Goal: Task Accomplishment & Management: Manage account settings

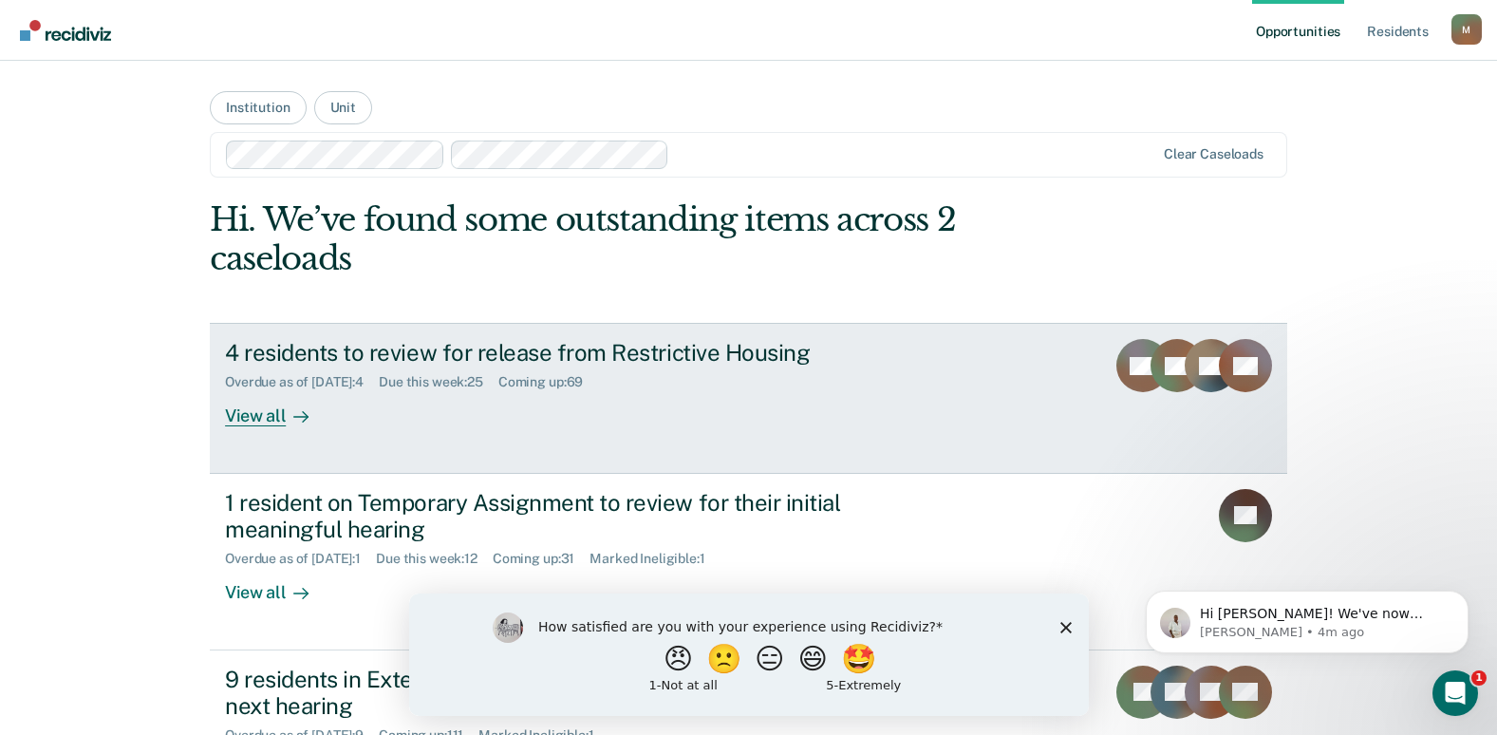
click at [730, 355] on div "4 residents to review for release from Restrictive Housing" at bounding box center [558, 353] width 666 height 28
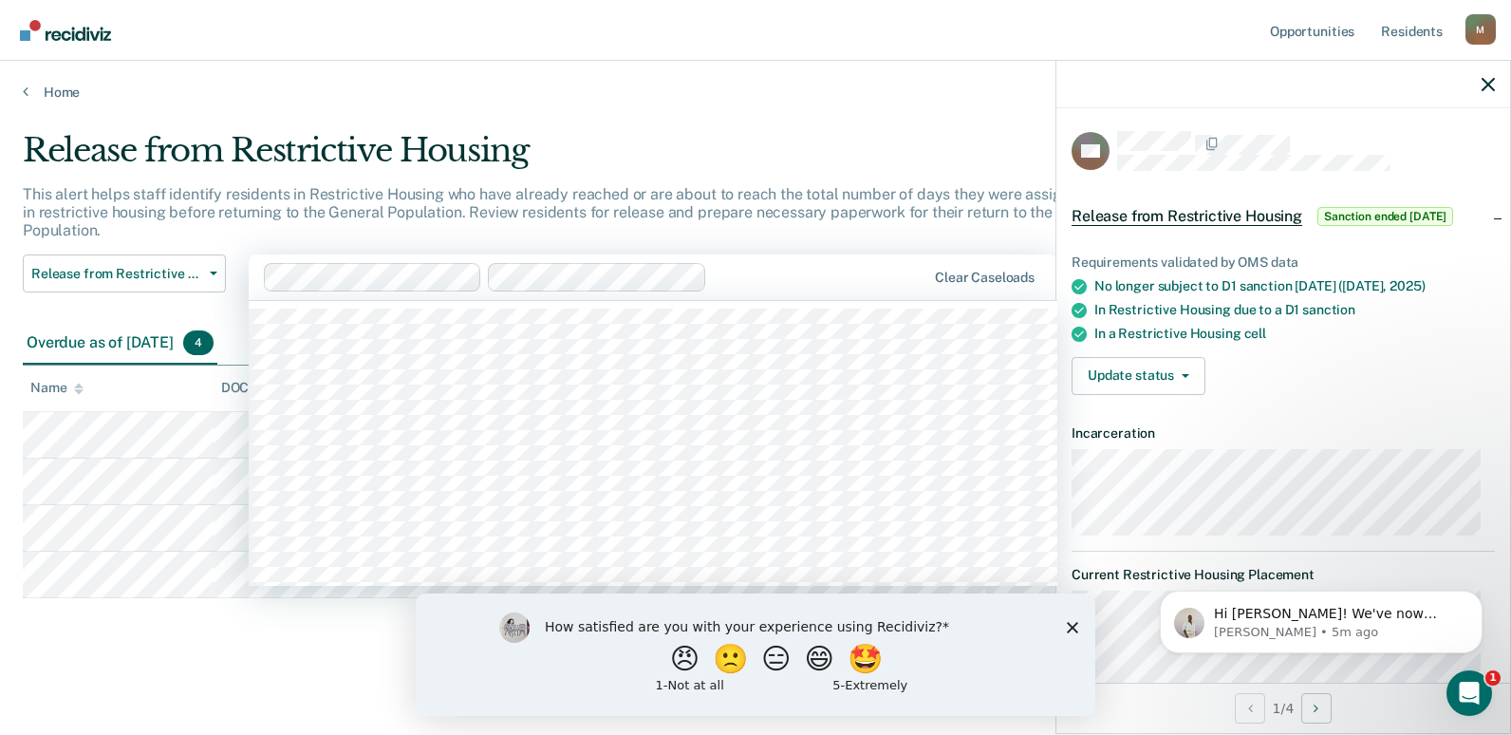
click at [720, 258] on div "Clear caseloads" at bounding box center [653, 277] width 809 height 46
click at [439, 215] on p "This alert helps staff identify residents in Restrictive Housing who have alrea…" at bounding box center [585, 212] width 1124 height 54
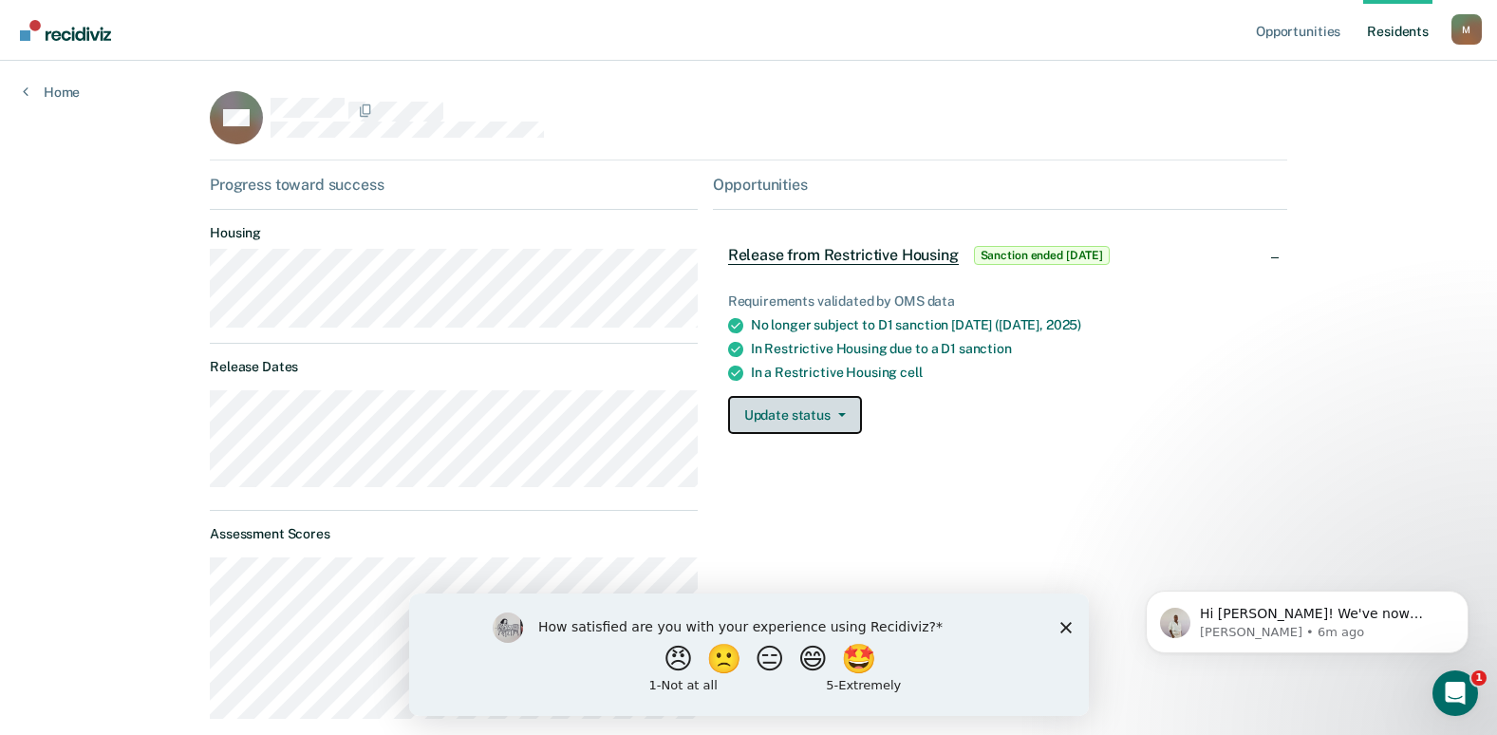
click at [832, 419] on button "Update status" at bounding box center [795, 415] width 134 height 38
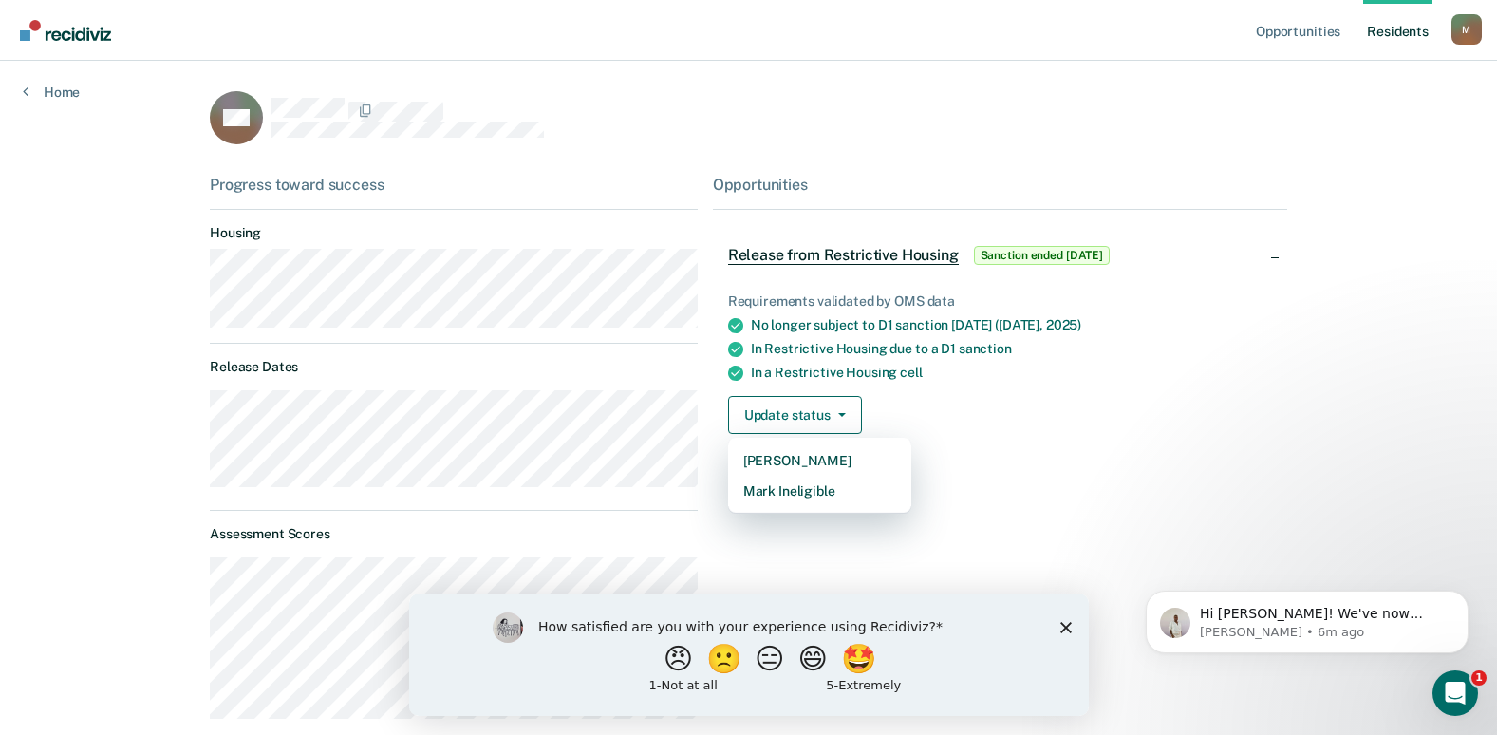
click at [941, 400] on div "Update status [PERSON_NAME] Mark Ineligible" at bounding box center [1000, 415] width 544 height 38
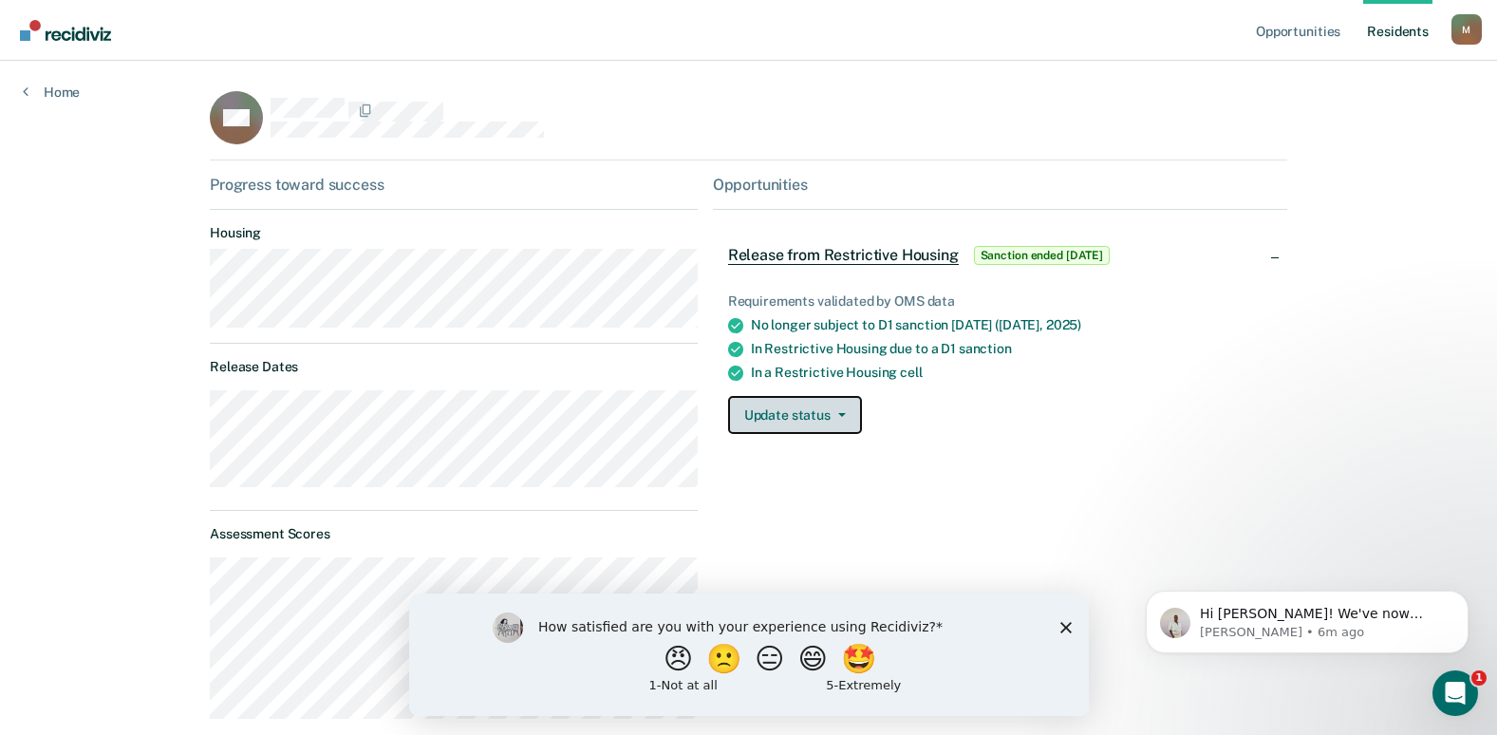
click at [843, 416] on button "Update status" at bounding box center [795, 415] width 134 height 38
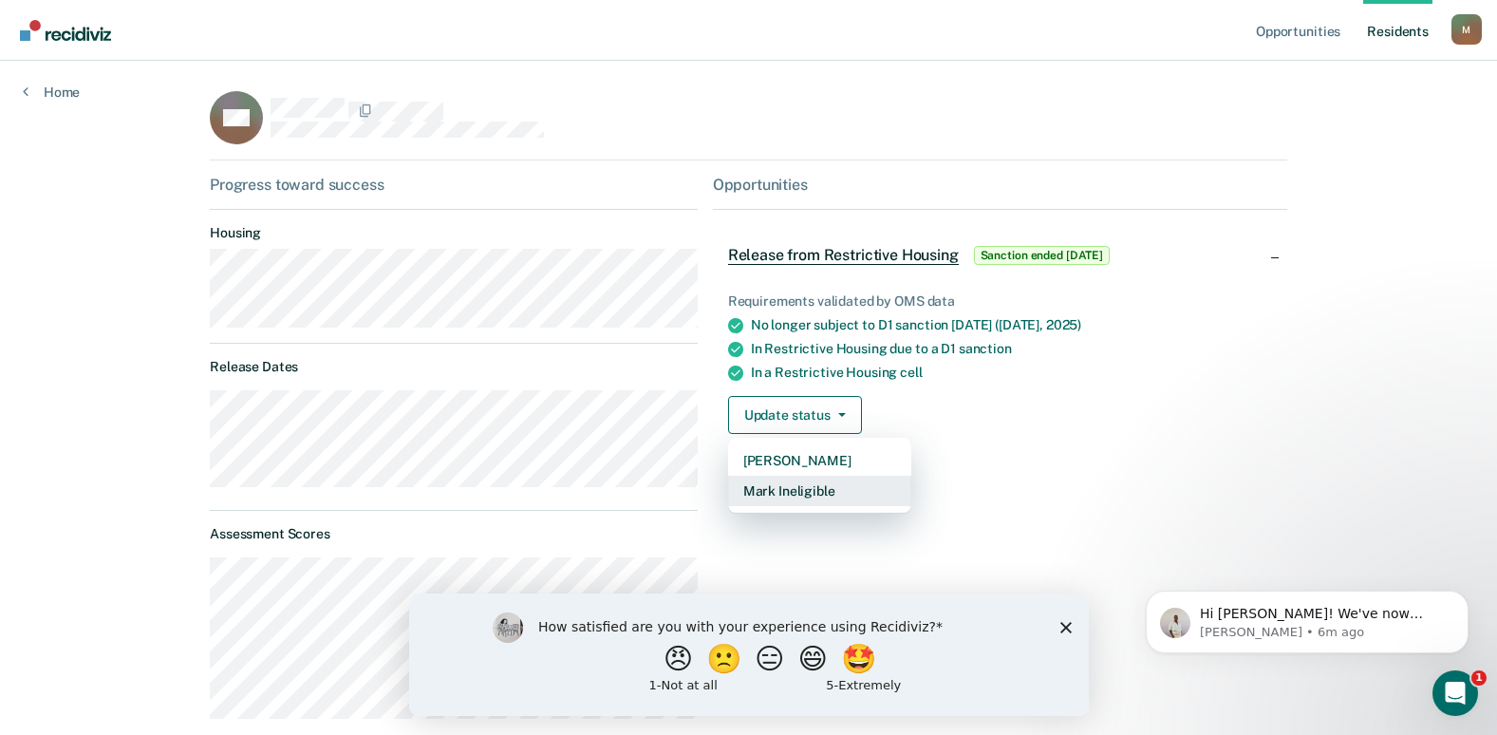
click at [817, 493] on button "Mark Ineligible" at bounding box center [819, 490] width 183 height 30
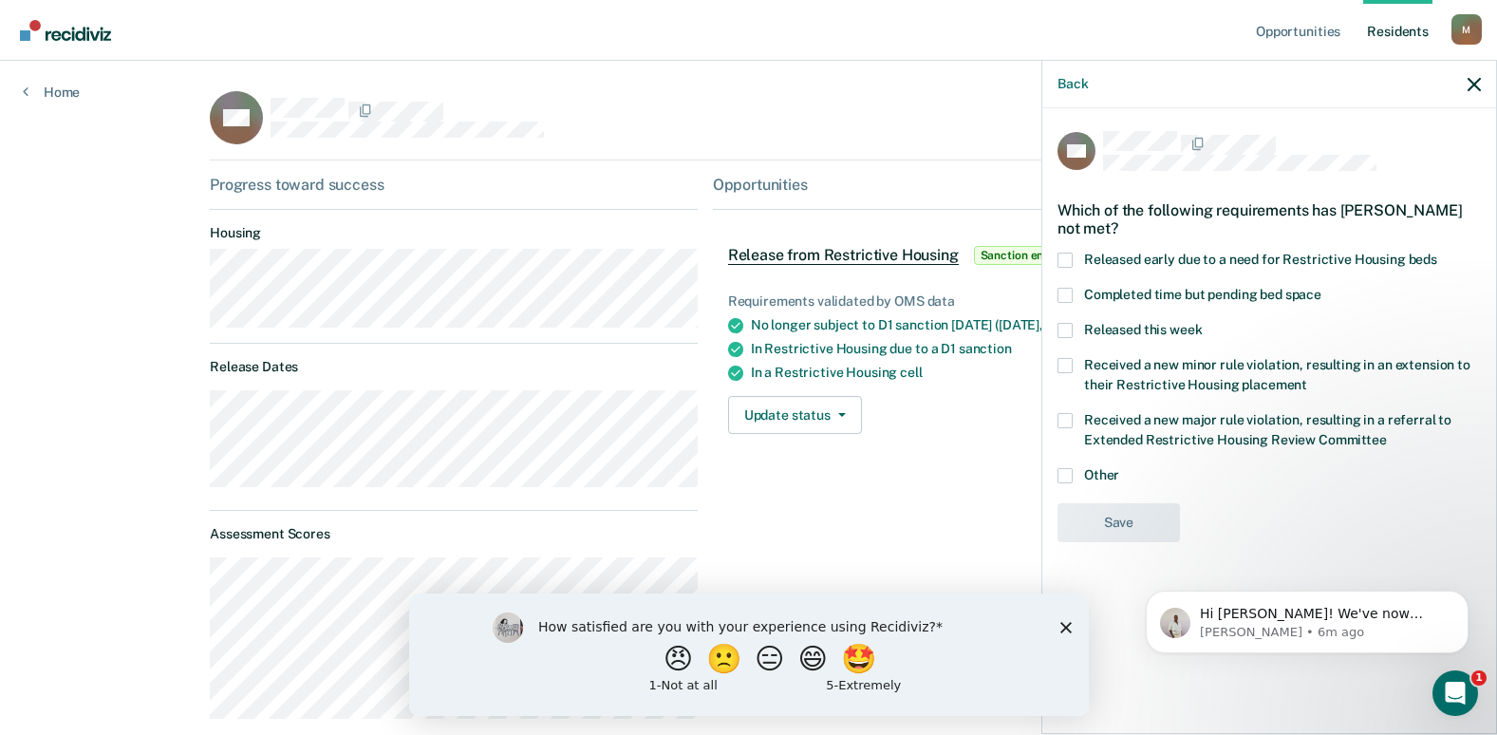
click at [1067, 468] on span at bounding box center [1064, 475] width 15 height 15
click at [1119, 468] on input "Other" at bounding box center [1119, 468] width 0 height 0
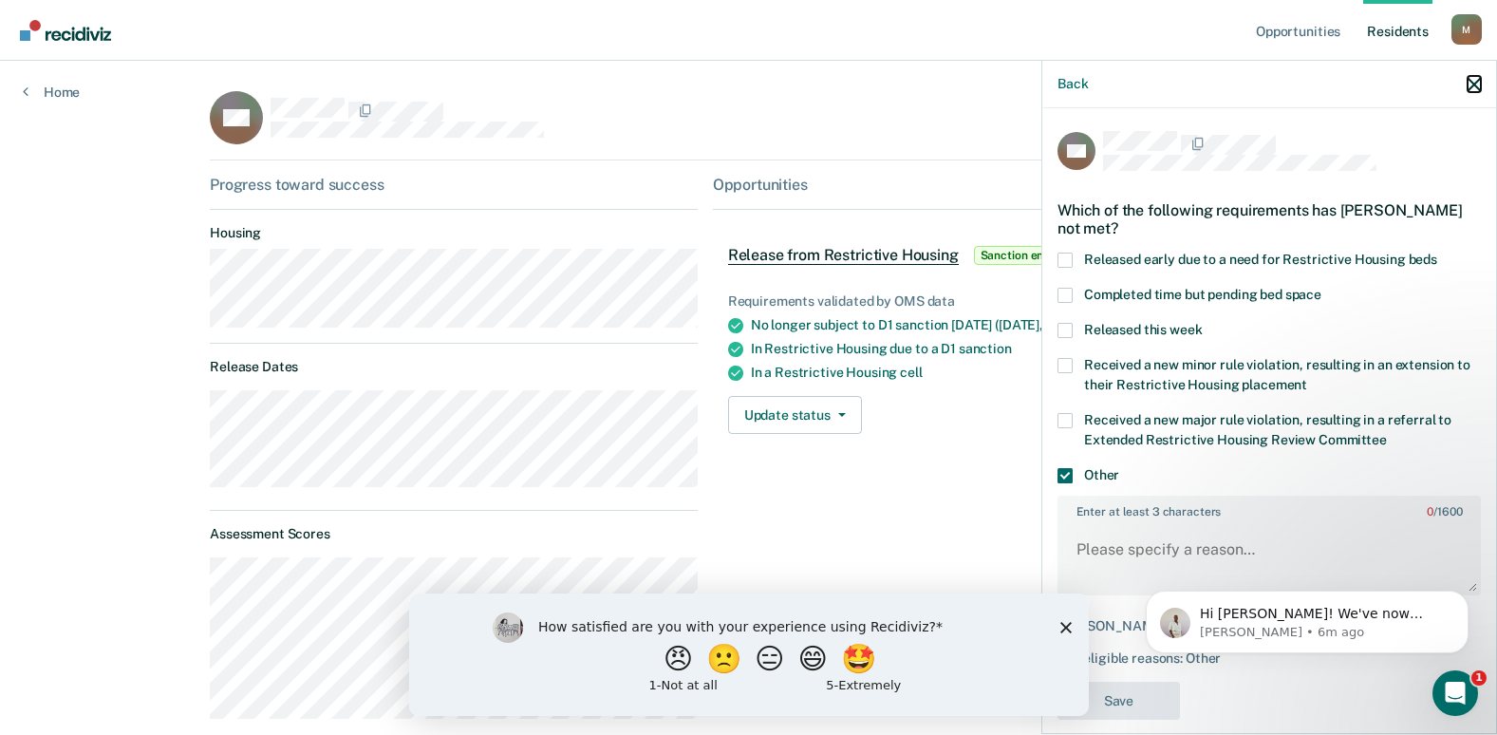
click at [1469, 88] on icon "button" at bounding box center [1473, 84] width 13 height 13
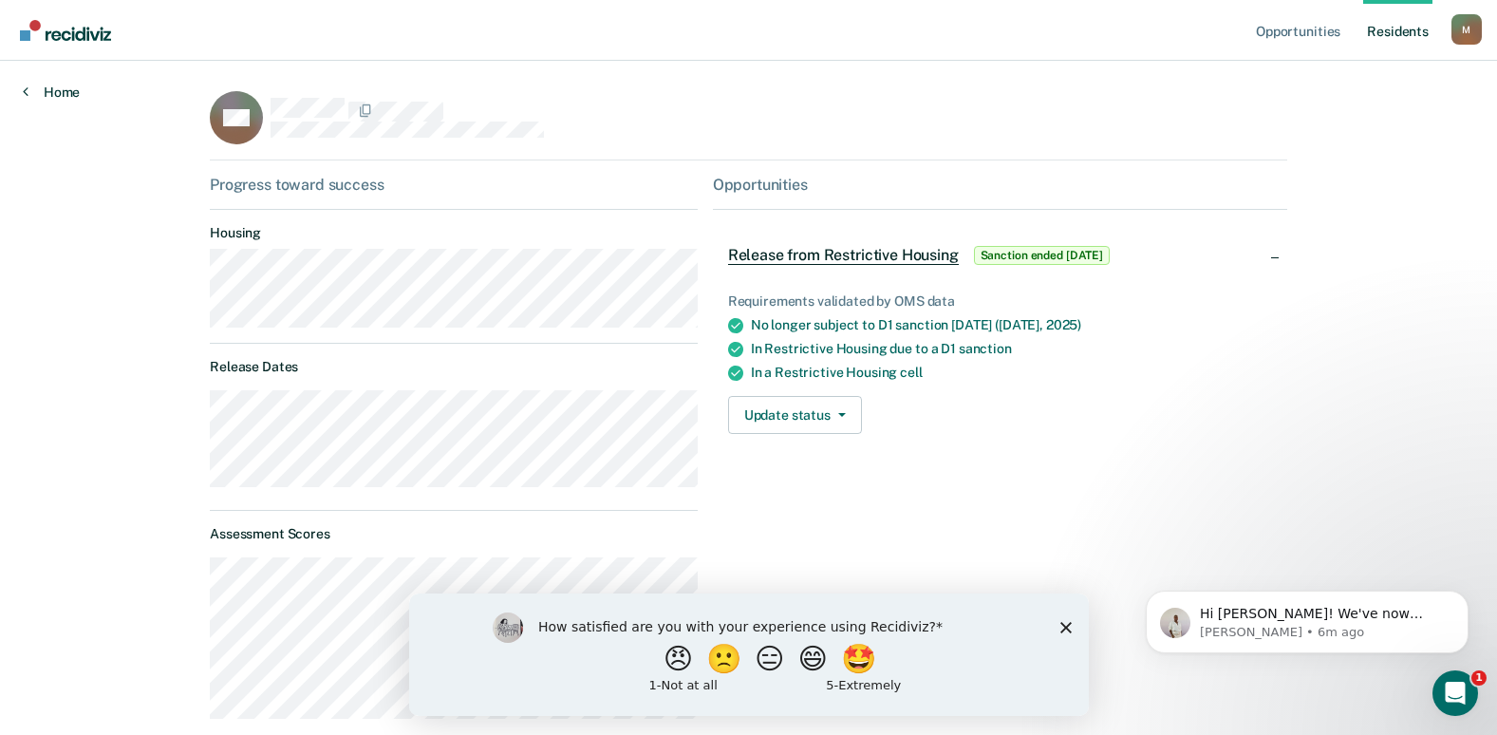
click at [65, 90] on link "Home" at bounding box center [51, 92] width 57 height 17
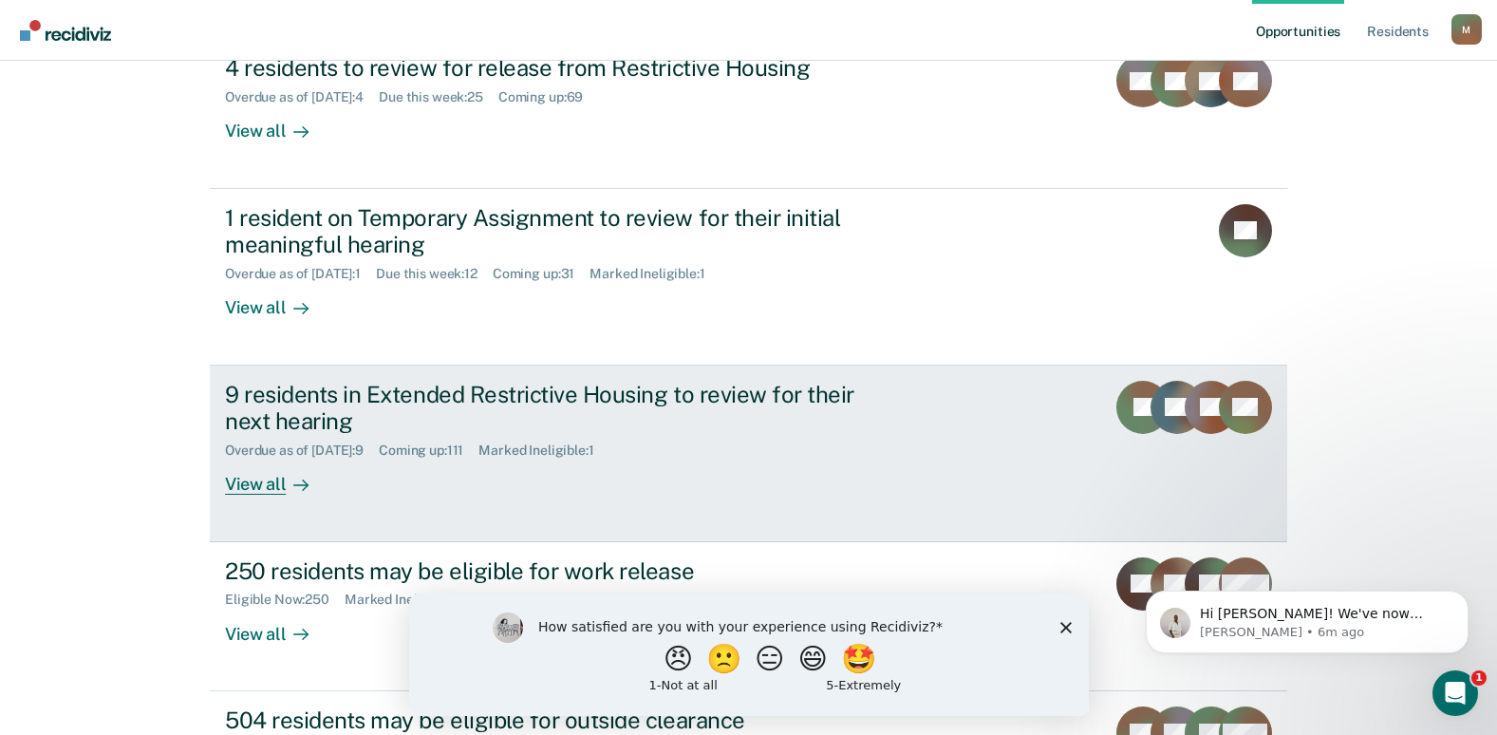
scroll to position [466, 0]
